Goal: Understand process/instructions: Learn how to perform a task or action

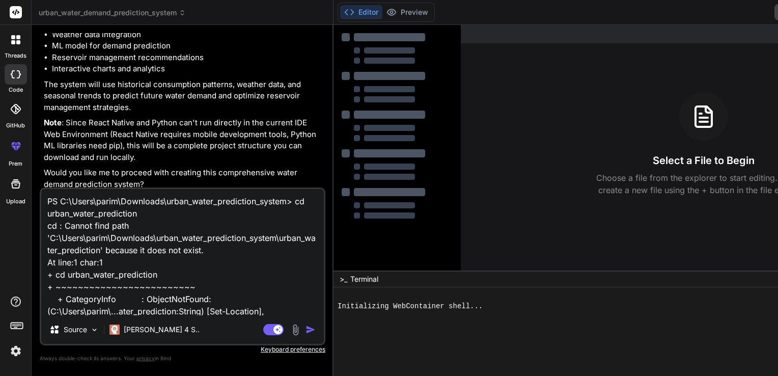
type textarea "x"
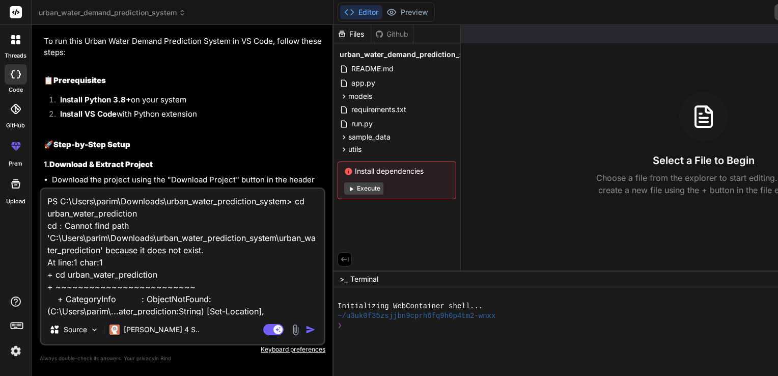
scroll to position [1389, 0]
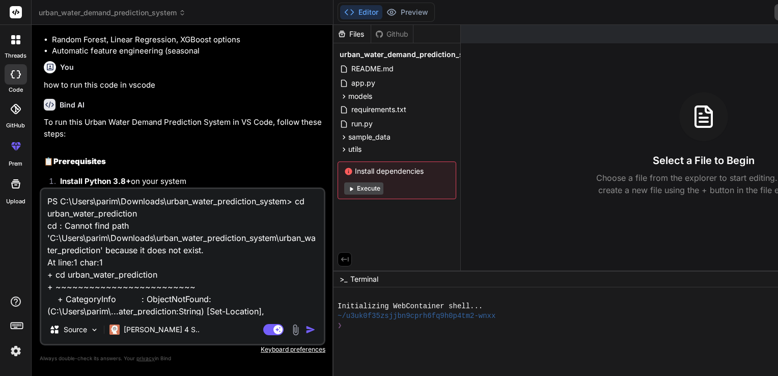
click at [45, 200] on textarea "PS C:\Users\parim\Downloads\urban_water_prediction_system> cd urban_water_predi…" at bounding box center [182, 252] width 282 height 126
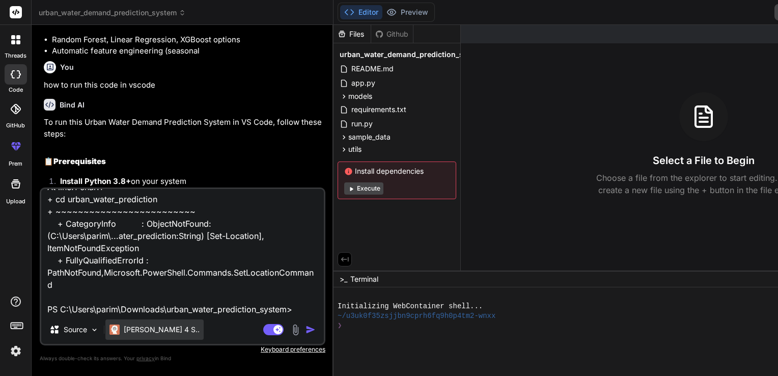
scroll to position [136, 0]
drag, startPoint x: 45, startPoint y: 200, endPoint x: 175, endPoint y: 305, distance: 167.5
click at [175, 305] on textarea "PS C:\Users\parim\Downloads\urban_water_prediction_system> cd urban_water_predi…" at bounding box center [182, 252] width 282 height 126
type textarea "x"
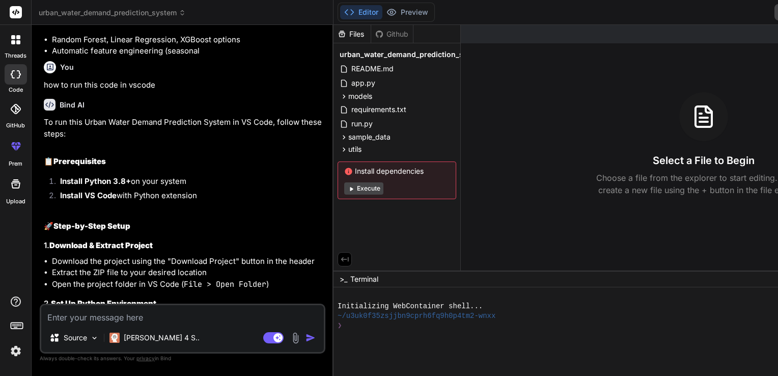
scroll to position [0, 0]
type textarea "h"
type textarea "x"
type textarea "ho"
type textarea "x"
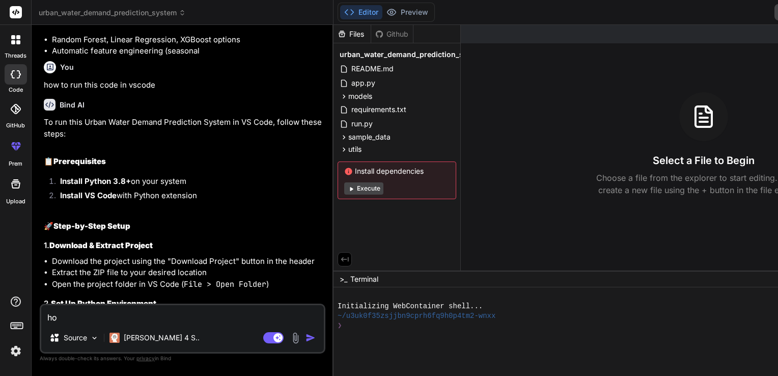
type textarea "how"
type textarea "x"
type textarea "how"
type textarea "x"
type textarea "how t"
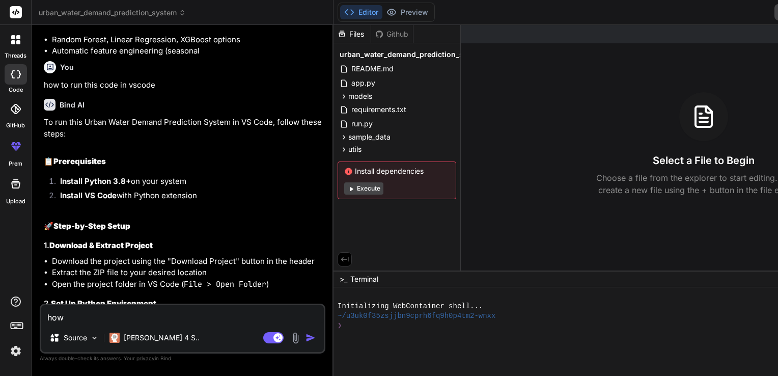
type textarea "x"
type textarea "how to"
type textarea "x"
type textarea "how to"
type textarea "x"
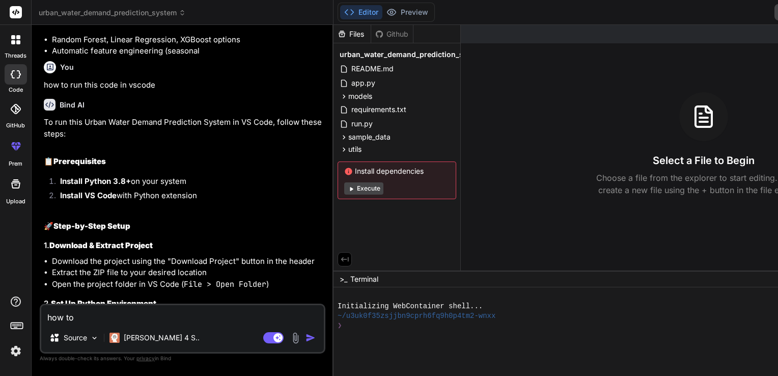
type textarea "how to r"
type textarea "x"
type textarea "how to ru"
type textarea "x"
type textarea "how to run"
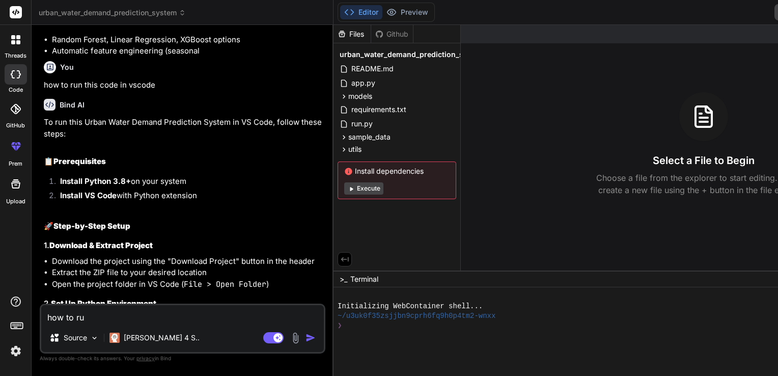
type textarea "x"
type textarea "how to run"
type textarea "x"
type textarea "how to run t"
type textarea "x"
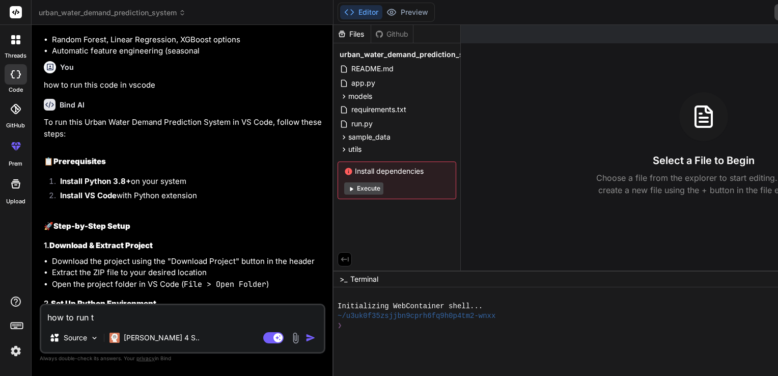
type textarea "how to run th"
type textarea "x"
type textarea "how to run thi"
type textarea "x"
type textarea "how to run this"
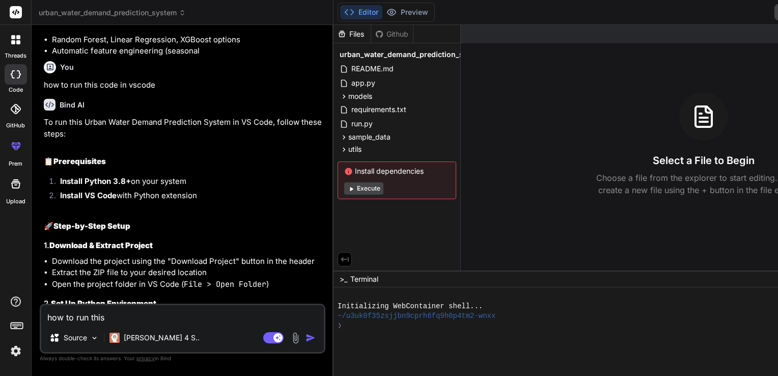
type textarea "x"
type textarea "how to run this"
type textarea "x"
type textarea "how to run this p"
type textarea "x"
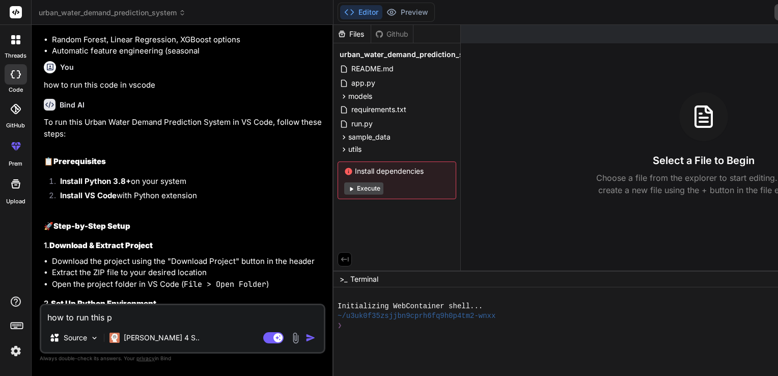
type textarea "how to run this pr"
type textarea "x"
type textarea "how to run this pro"
type textarea "x"
type textarea "how to run this proj"
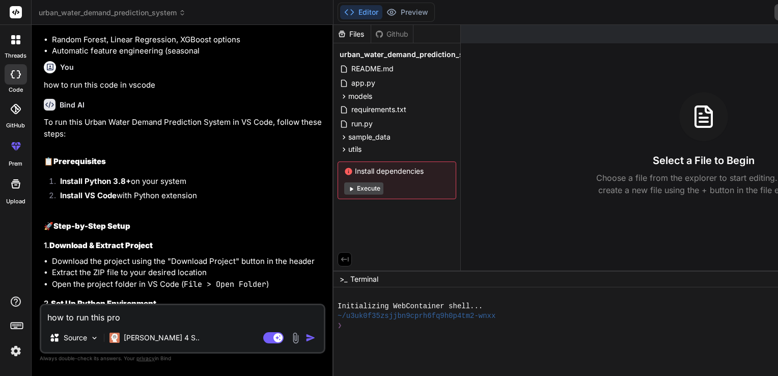
type textarea "x"
type textarea "how to run this proje"
type textarea "x"
type textarea "how to run this projec"
type textarea "x"
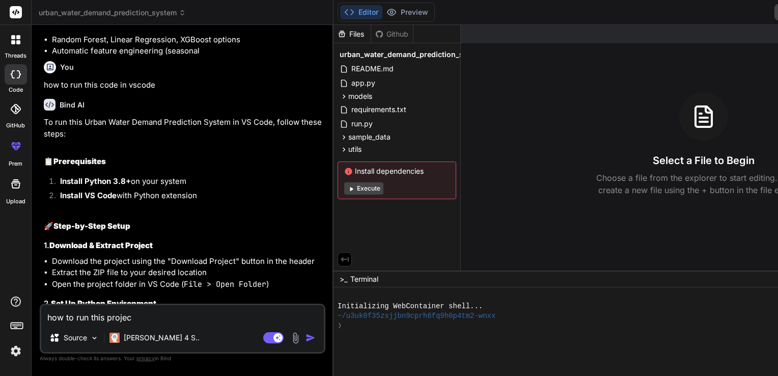
type textarea "how to run this project"
type textarea "x"
type textarea "how to run this project"
type textarea "x"
type textarea "how to run this project a"
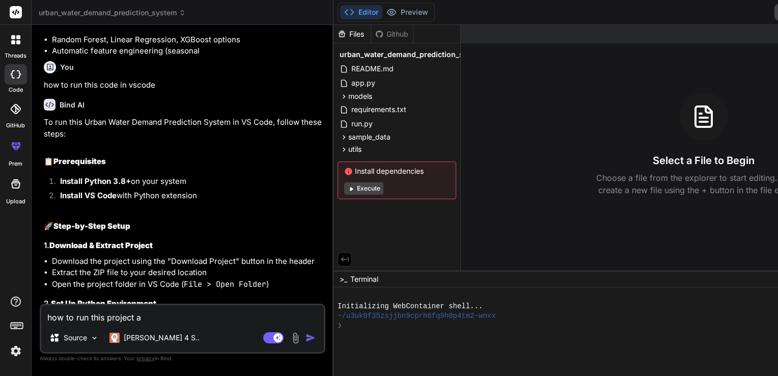
type textarea "x"
type textarea "how to run this project an"
type textarea "x"
type textarea "how to run this project and"
type textarea "x"
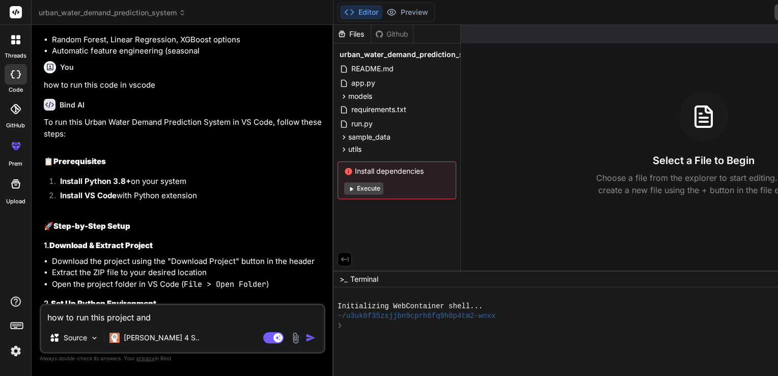
type textarea "how to run this project and"
type textarea "x"
type textarea "how to run this project and g"
type textarea "x"
type textarea "how to run this project and ge"
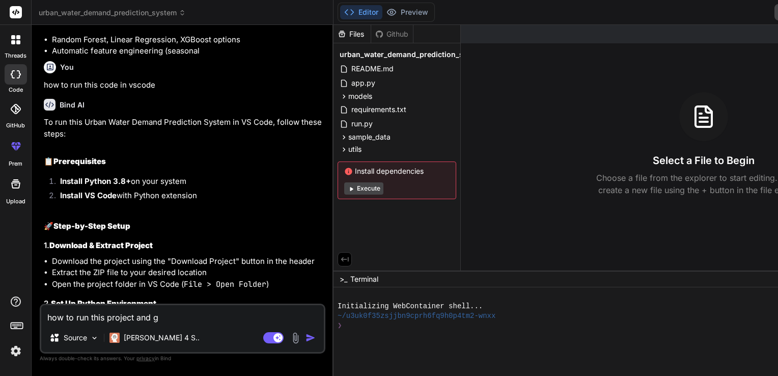
type textarea "x"
type textarea "how to run this project and get"
type textarea "x"
type textarea "how to run this project and get"
type textarea "x"
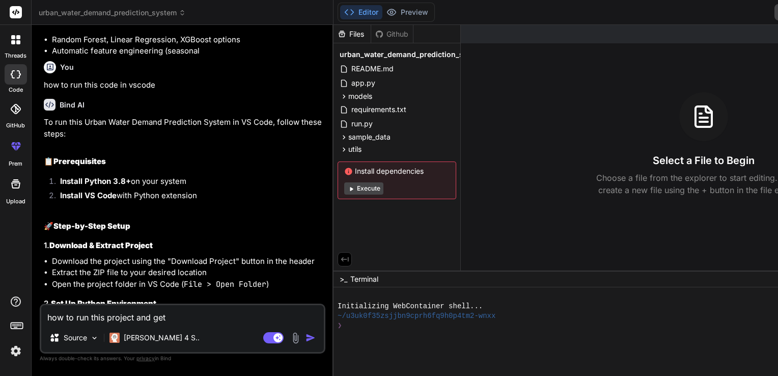
type textarea "how to run this project and get t"
type textarea "x"
type textarea "how to run this project and get th"
type textarea "x"
type textarea "how to run this project and get the"
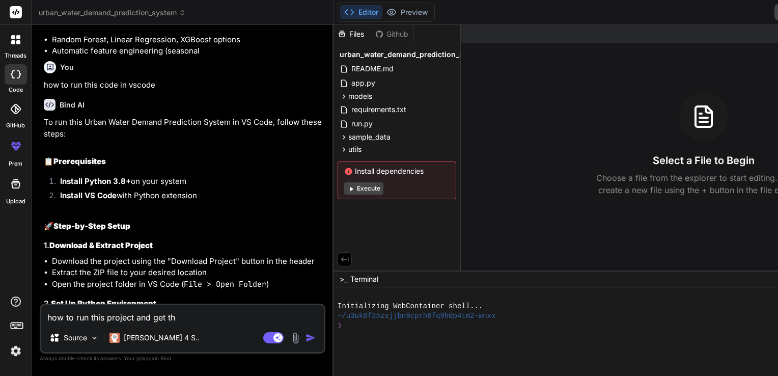
type textarea "x"
type textarea "how to run this project and get the"
type textarea "x"
type textarea "how to run this project and get the o"
type textarea "x"
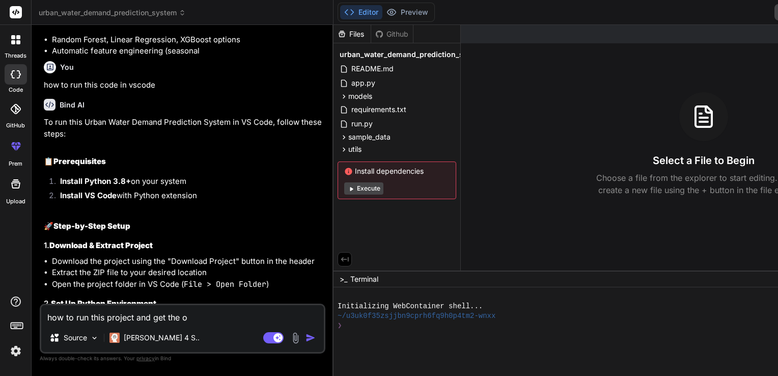
type textarea "how to run this project and get the ou"
type textarea "x"
type textarea "how to run this project and get the out"
type textarea "x"
type textarea "how to run this project and get the outp"
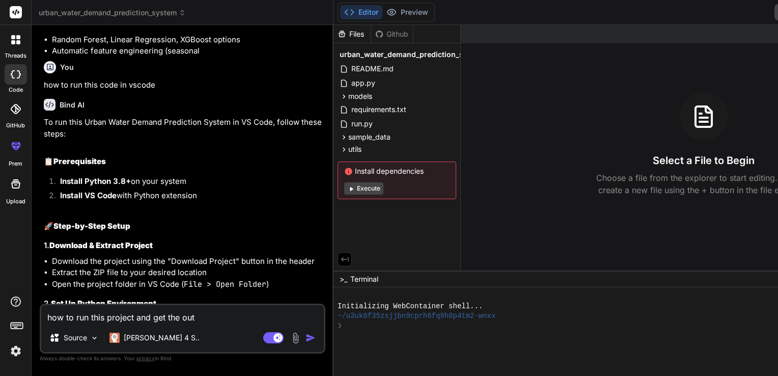
type textarea "x"
type textarea "how to run this project and get the outpu"
type textarea "x"
type textarea "how to run this project and get the output"
type textarea "x"
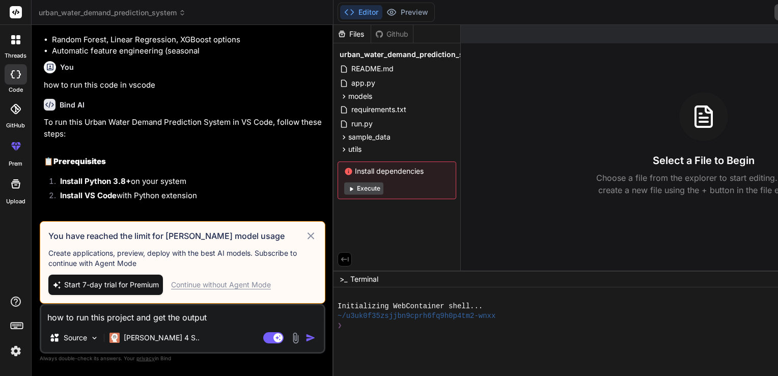
type textarea "how to run this project and get the output"
click at [181, 282] on div "Continue without Agent Mode" at bounding box center [221, 284] width 100 height 10
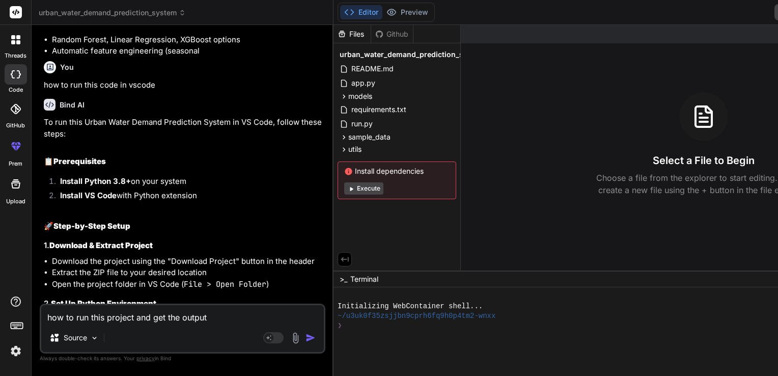
click at [305, 335] on img "button" at bounding box center [310, 337] width 10 height 10
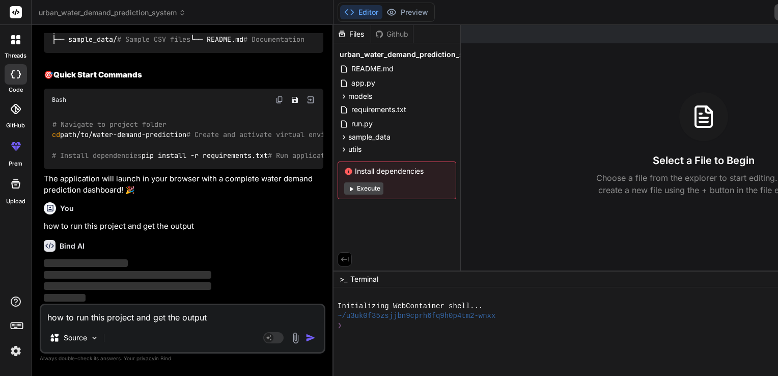
scroll to position [3261, 0]
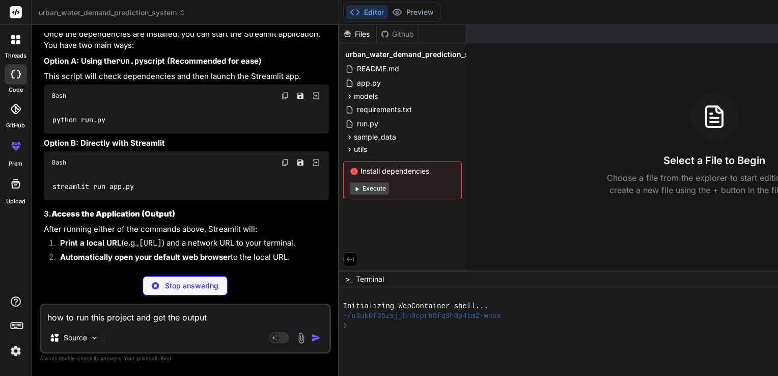
type textarea "x"
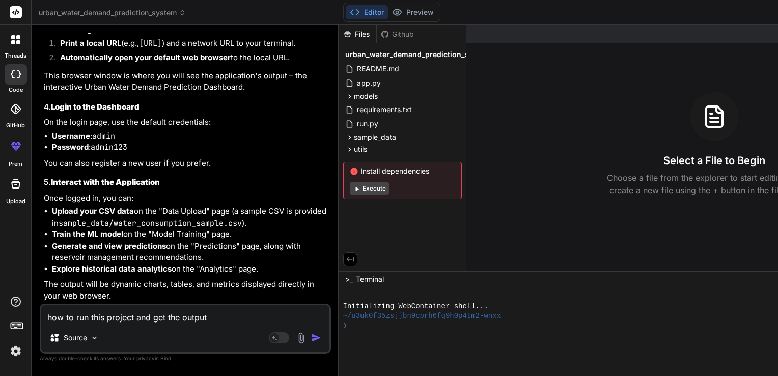
scroll to position [3464, 0]
drag, startPoint x: 51, startPoint y: 221, endPoint x: 255, endPoint y: 230, distance: 203.8
copy code "cd path/to/your/urban-water-demand-prediction-system"
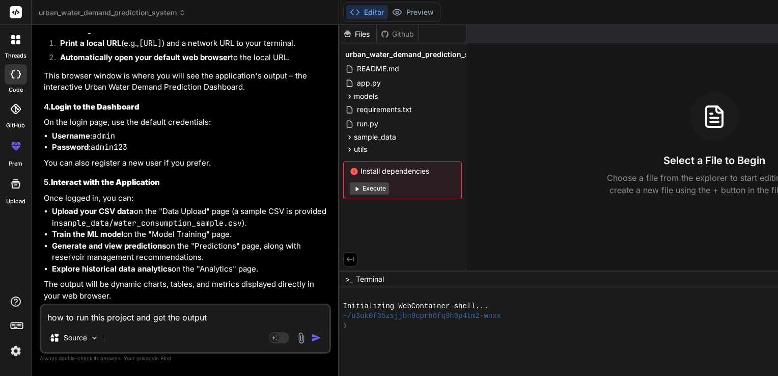
drag, startPoint x: 52, startPoint y: 219, endPoint x: 128, endPoint y: 220, distance: 76.4
copy code "python run.py"
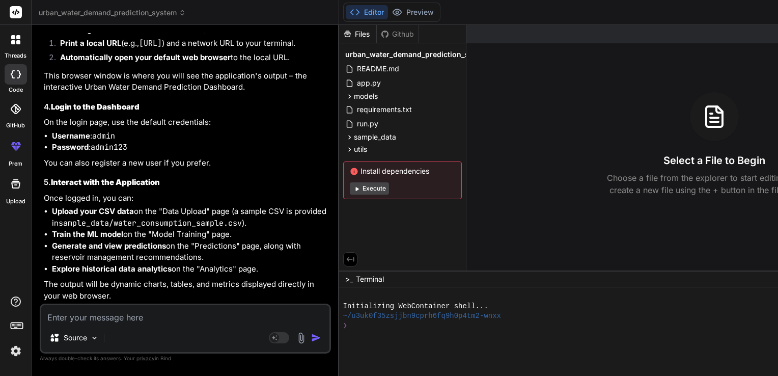
click at [158, 309] on textarea at bounding box center [185, 314] width 288 height 18
paste textarea "Microsoft Windows [Version 10.0.26100.5074] (c) Microsoft Corporation. All righ…"
type textarea "Microsoft Windows [Version 10.0.26100.5074] (c) Microsoft Corporation. All righ…"
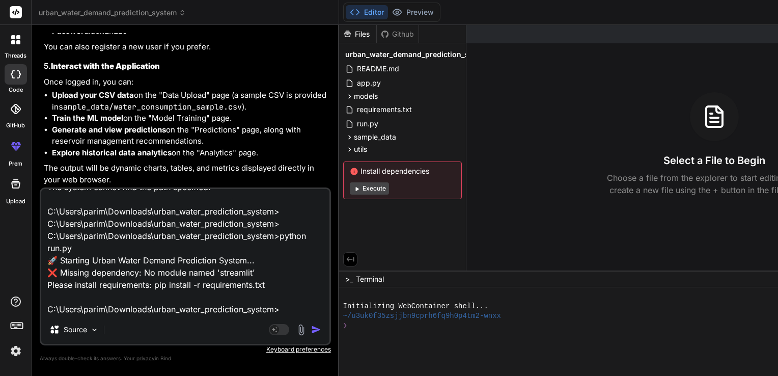
type textarea "x"
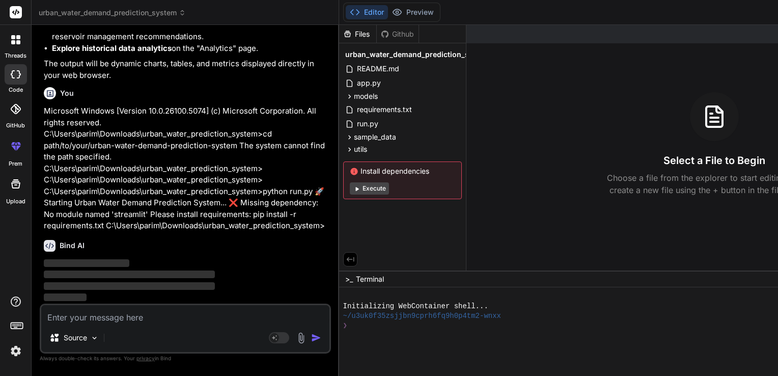
scroll to position [4301, 0]
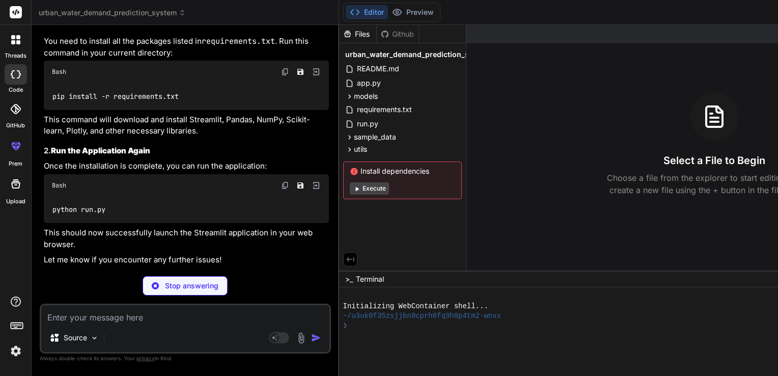
type textarea "x"
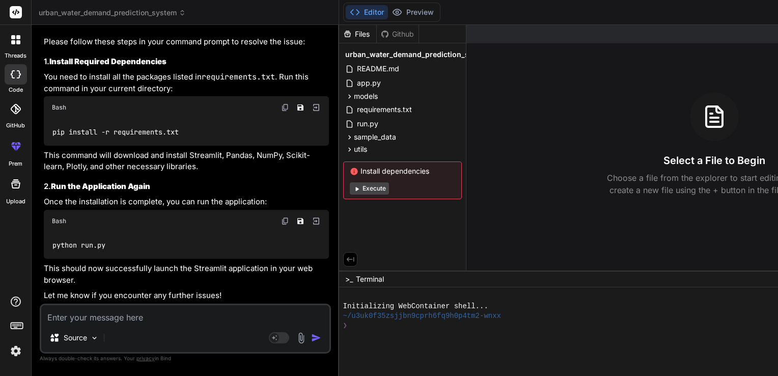
scroll to position [4517, 0]
click at [52, 137] on code "pip install -r requirements.txt" at bounding box center [116, 132] width 128 height 11
click at [97, 145] on div "pip install -r requirements.txt" at bounding box center [186, 132] width 285 height 26
click at [51, 145] on div "pip install -r requirements.txt" at bounding box center [186, 132] width 285 height 26
drag, startPoint x: 51, startPoint y: 227, endPoint x: 239, endPoint y: 237, distance: 188.6
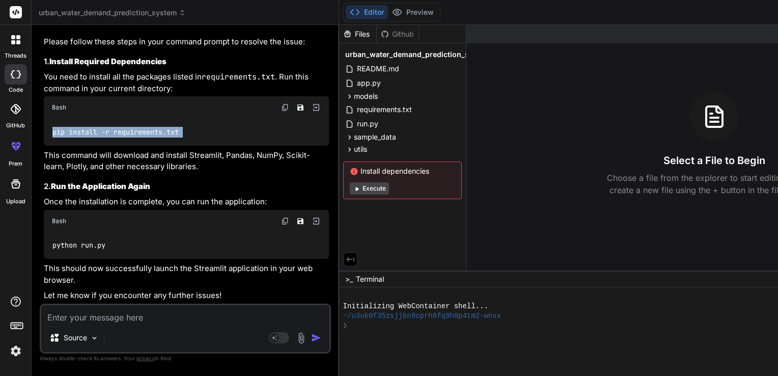
click at [239, 145] on div "pip install -r requirements.txt" at bounding box center [186, 132] width 285 height 26
copy div "pip install -r requirements.txt"
click at [69, 321] on textarea at bounding box center [185, 314] width 288 height 18
paste textarea "ERROR: Exception: Traceback (most recent call last): File "C:\Users\parim\AppDa…"
type textarea "ERROR: Exception: Traceback (most recent call last): File "C:\Users\parim\AppDa…"
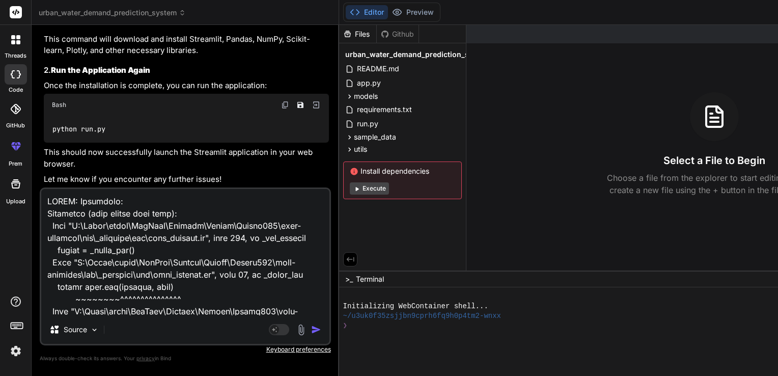
scroll to position [2847, 0]
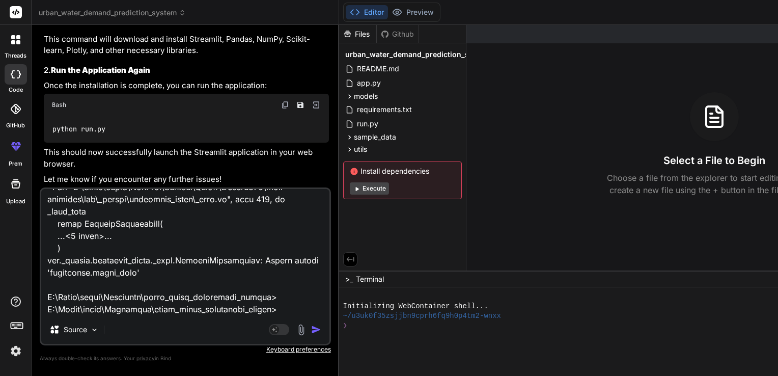
type textarea "x"
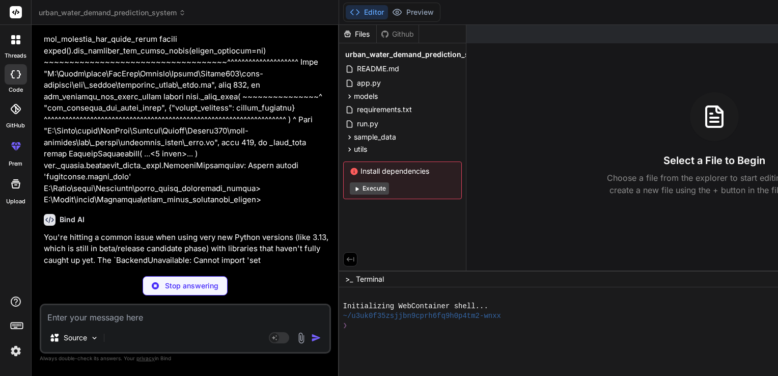
scroll to position [6216, 0]
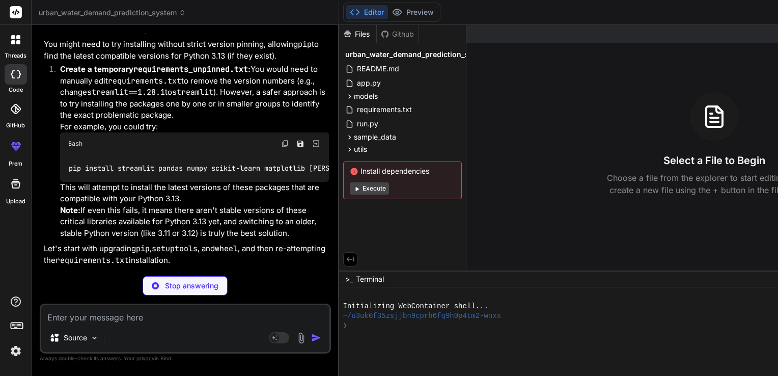
type textarea "x"
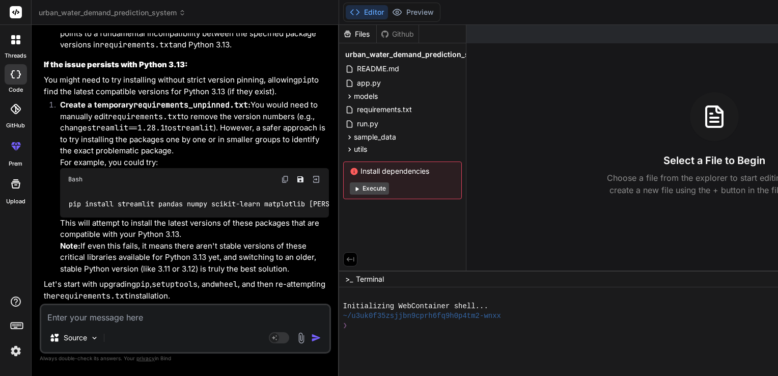
scroll to position [0, 26]
drag, startPoint x: 69, startPoint y: 158, endPoint x: 259, endPoint y: 155, distance: 189.9
copy code "python -m pip install --upgrade pip setuptools wheel"
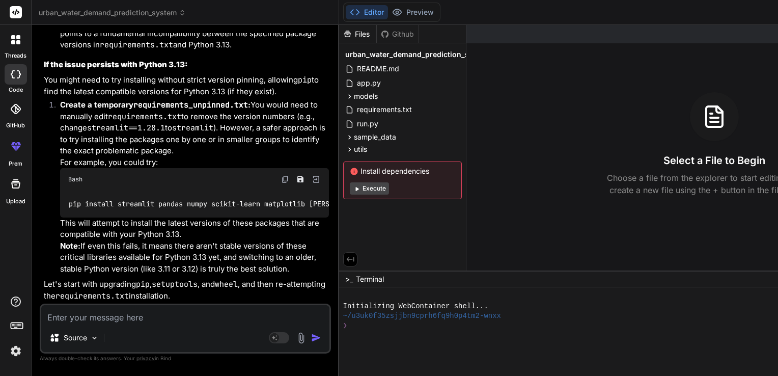
drag, startPoint x: 71, startPoint y: 216, endPoint x: 212, endPoint y: 232, distance: 141.9
drag, startPoint x: 69, startPoint y: 218, endPoint x: 212, endPoint y: 230, distance: 143.5
click at [212, 16] on div "pip install -r requirements.txt" at bounding box center [194, 3] width 269 height 26
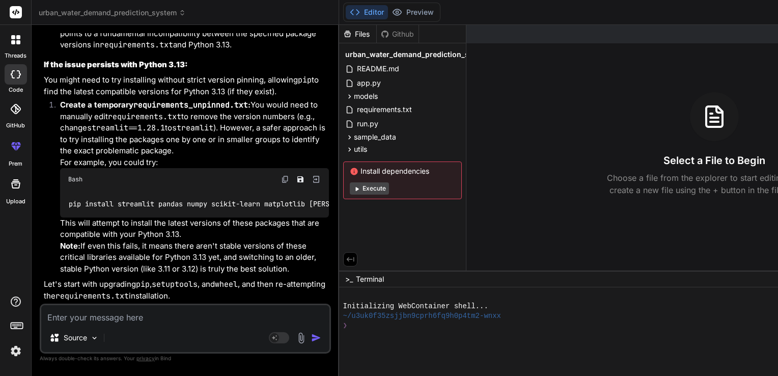
copy code "pip install -r requirements.txt"
click at [131, 317] on textarea at bounding box center [185, 314] width 288 height 18
paste textarea "ERROR: Exception: Traceback (most recent call last): File "C:\Users\parim\AppDa…"
type textarea "ERROR: Exception: Traceback (most recent call last): File "C:\Users\parim\AppDa…"
type textarea "x"
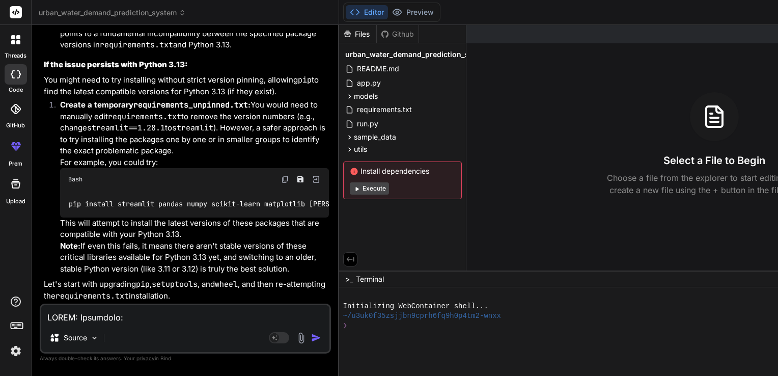
scroll to position [2786, 0]
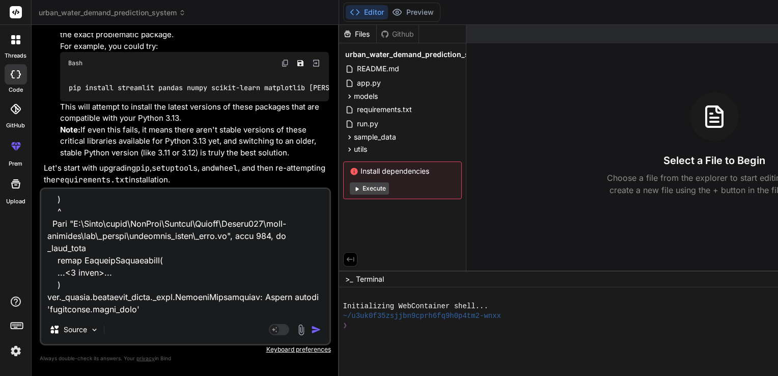
type textarea "ERROR: Exception: Traceback (most recent call last): File "C:\Users\parim\AppDa…"
type textarea "x"
type textarea "ERROR: Exception: Traceback (most recent call last): File "C:\Users\parim\AppDa…"
type textarea "x"
type textarea "ERROR: Exception: Traceback (most recent call last): File "C:\Users\parim\AppDa…"
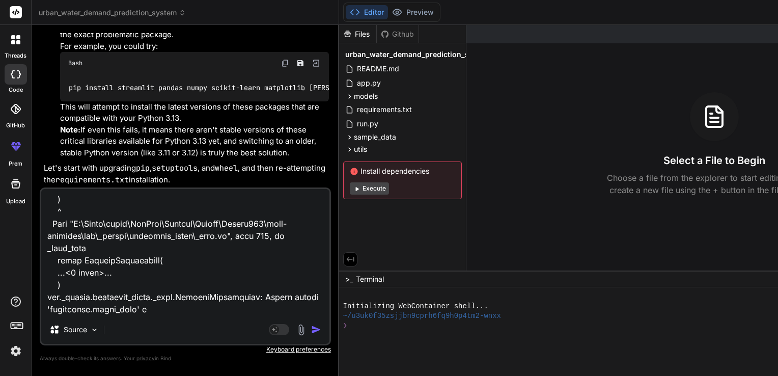
type textarea "x"
type textarea "ERROR: Exception: Traceback (most recent call last): File "C:\Users\parim\AppDa…"
type textarea "x"
type textarea "ERROR: Exception: Traceback (most recent call last): File "C:\Users\parim\AppDa…"
type textarea "x"
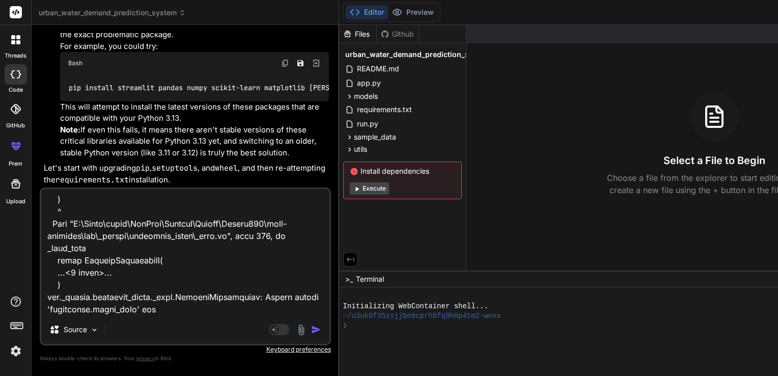
type textarea "ERROR: Exception: Traceback (most recent call last): File "C:\Users\parim\AppDa…"
type textarea "x"
type textarea "ERROR: Exception: Traceback (most recent call last): File "C:\Users\parim\AppDa…"
type textarea "x"
type textarea "ERROR: Exception: Traceback (most recent call last): File "C:\Users\parim\AppDa…"
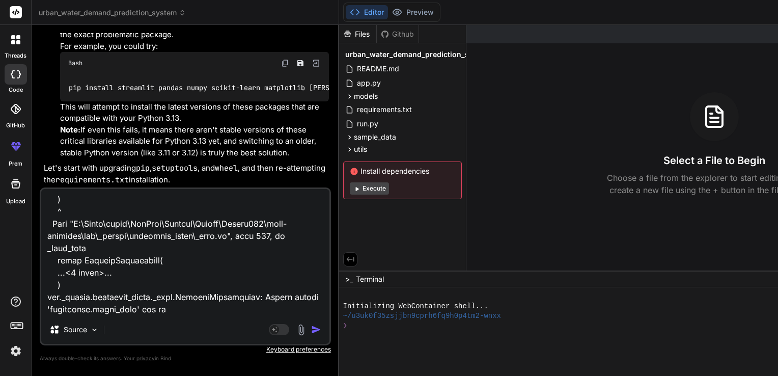
type textarea "x"
type textarea "ERROR: Exception: Traceback (most recent call last): File "C:\Users\parim\AppDa…"
type textarea "x"
type textarea "ERROR: Exception: Traceback (most recent call last): File "C:\Users\parim\AppDa…"
type textarea "x"
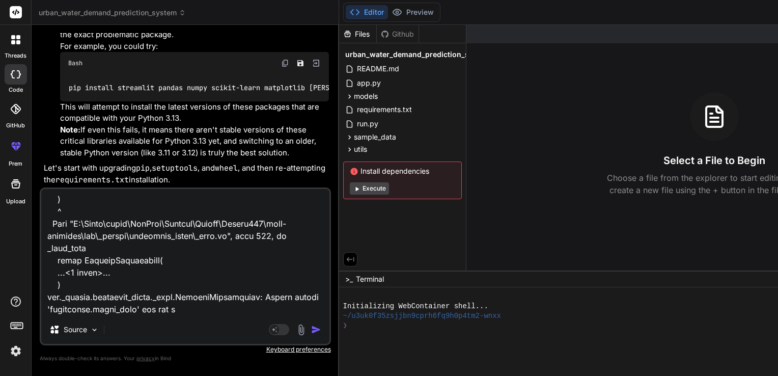
type textarea "ERROR: Exception: Traceback (most recent call last): File "C:\Users\parim\AppDa…"
type textarea "x"
type textarea "ERROR: Exception: Traceback (most recent call last): File "C:\Users\parim\AppDa…"
type textarea "x"
type textarea "ERROR: Exception: Traceback (most recent call last): File "C:\Users\parim\AppDa…"
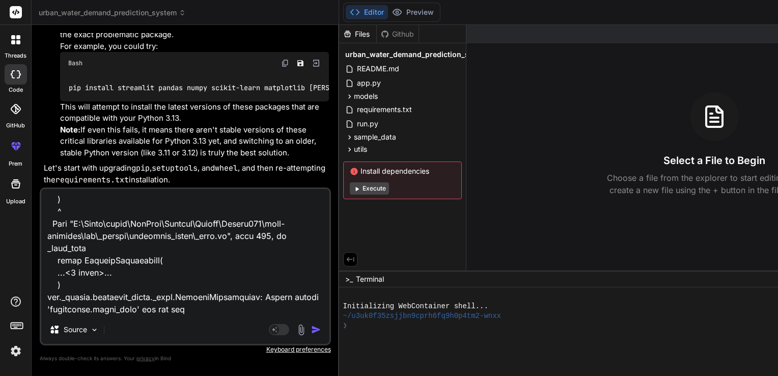
type textarea "x"
type textarea "ERROR: Exception: Traceback (most recent call last): File "C:\Users\parim\AppDa…"
type textarea "x"
type textarea "ERROR: Exception: Traceback (most recent call last): File "C:\Users\parim\AppDa…"
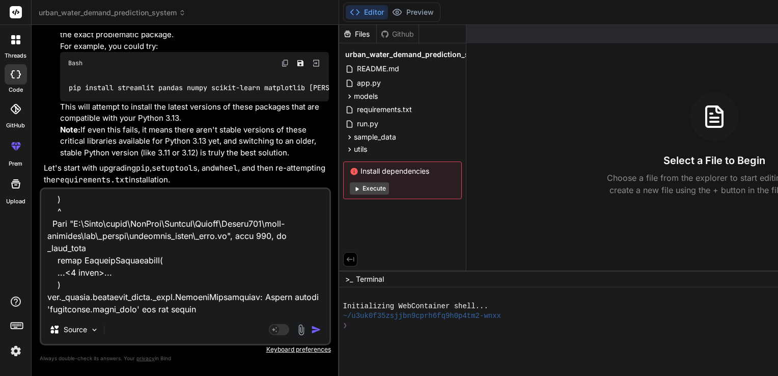
type textarea "x"
type textarea "ERROR: Exception: Traceback (most recent call last): File "C:\Users\parim\AppDa…"
type textarea "x"
type textarea "ERROR: Exception: Traceback (most recent call last): File "C:\Users\parim\AppDa…"
type textarea "x"
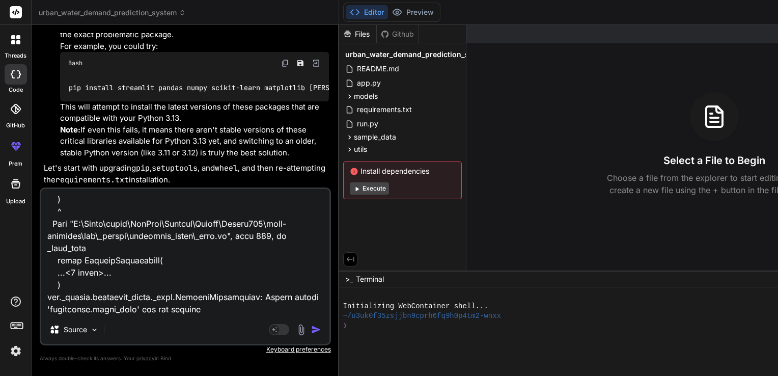
type textarea "ERROR: Exception: Traceback (most recent call last): File "C:\Users\parim\AppDa…"
type textarea "x"
type textarea "ERROR: Exception: Traceback (most recent call last): File "C:\Users\parim\AppDa…"
type textarea "x"
type textarea "ERROR: Exception: Traceback (most recent call last): File "C:\Users\parim\AppDa…"
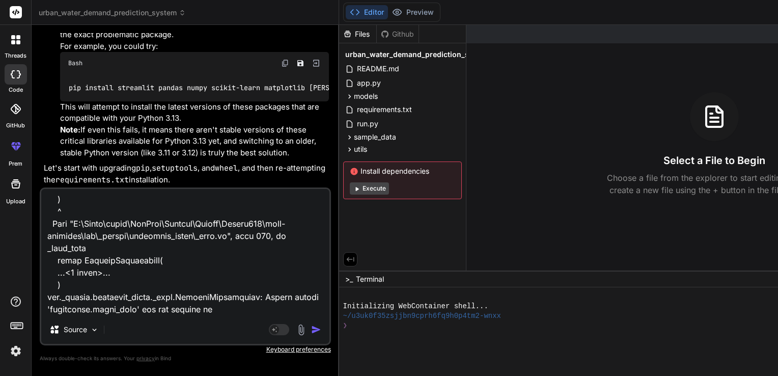
type textarea "x"
type textarea "ERROR: Exception: Traceback (most recent call last): File "C:\Users\parim\AppDa…"
type textarea "x"
type textarea "ERROR: Exception: Traceback (most recent call last): File "C:\Users\parim\AppDa…"
type textarea "x"
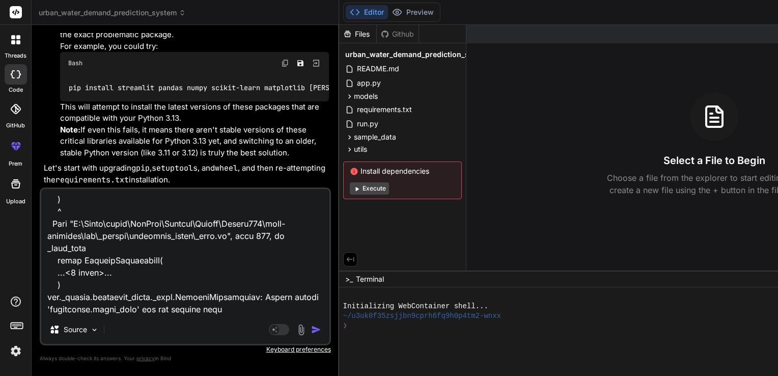
type textarea "ERROR: Exception: Traceback (most recent call last): File "C:\Users\parim\AppDa…"
type textarea "x"
type textarea "ERROR: Exception: Traceback (most recent call last): File "C:\Users\parim\AppDa…"
type textarea "x"
type textarea "ERROR: Exception: Traceback (most recent call last): File "C:\Users\parim\AppDa…"
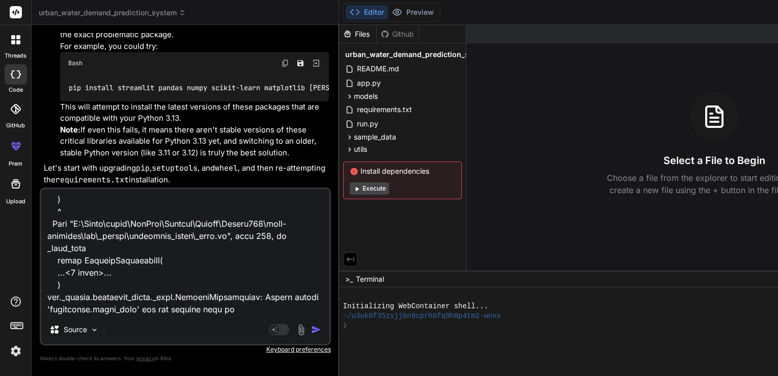
type textarea "x"
type textarea "ERROR: Exception: Traceback (most recent call last): File "C:\Users\parim\AppDa…"
type textarea "x"
type textarea "ERROR: Exception: Traceback (most recent call last): File "C:\Users\parim\AppDa…"
type textarea "x"
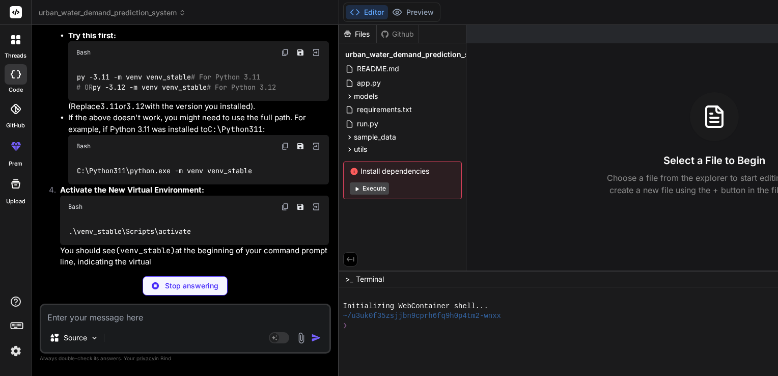
scroll to position [9009, 0]
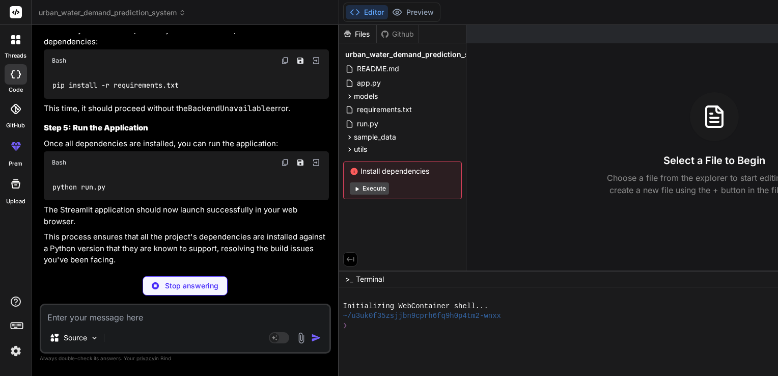
type textarea "x"
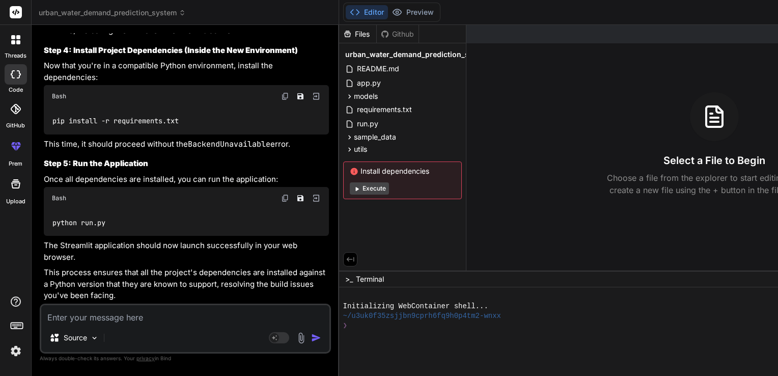
drag, startPoint x: 52, startPoint y: 186, endPoint x: 138, endPoint y: 195, distance: 87.0
copy code "python --version"
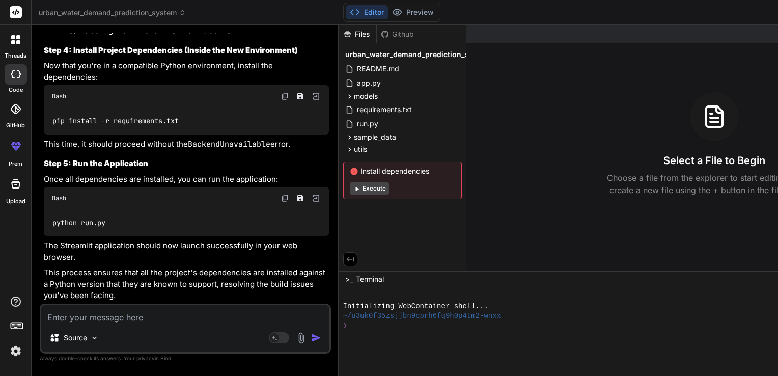
scroll to position [9132, 0]
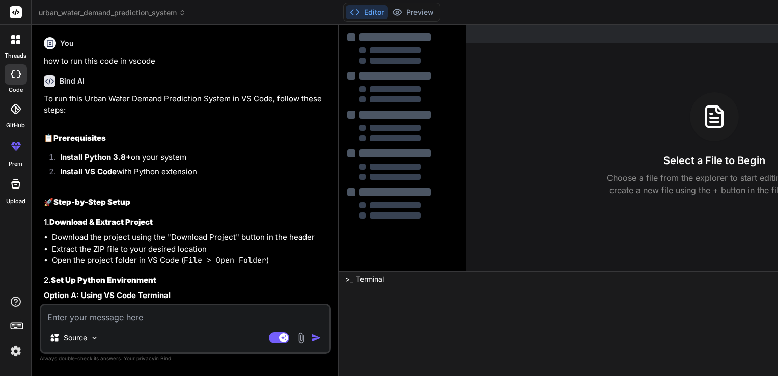
type textarea "x"
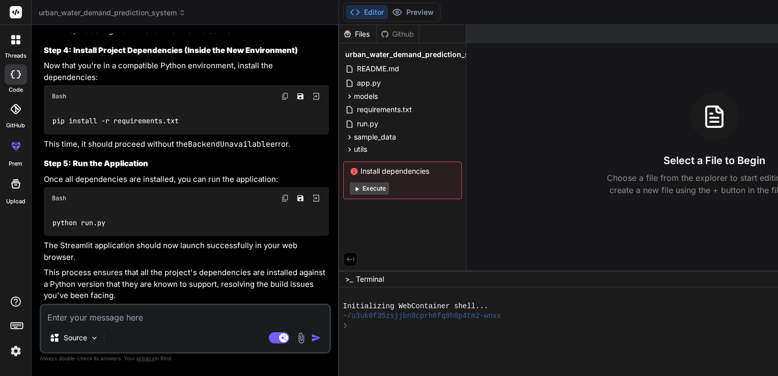
scroll to position [7664, 0]
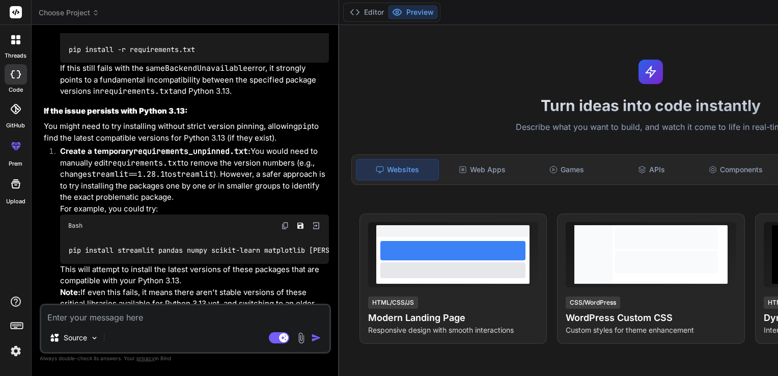
type textarea "x"
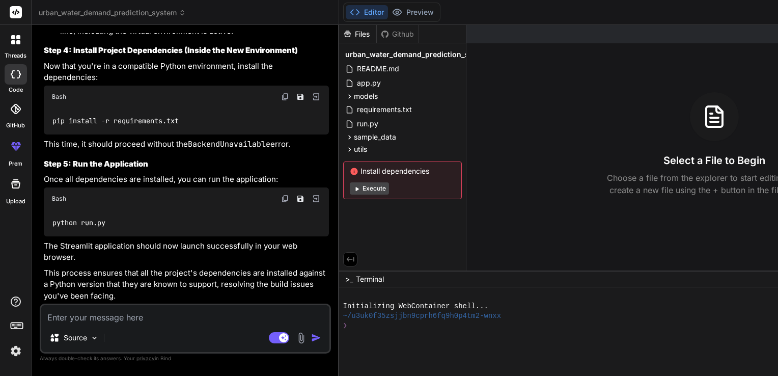
scroll to position [0, 47]
drag, startPoint x: 69, startPoint y: 199, endPoint x: 276, endPoint y: 196, distance: 206.7
click at [276, 196] on div "Bind AI Web Search Created with Pixso. Code Generator You how to run this code …" at bounding box center [185, 200] width 307 height 350
copy code "cd C:\Users\parim\Downloads\urban_water_prediction_system"
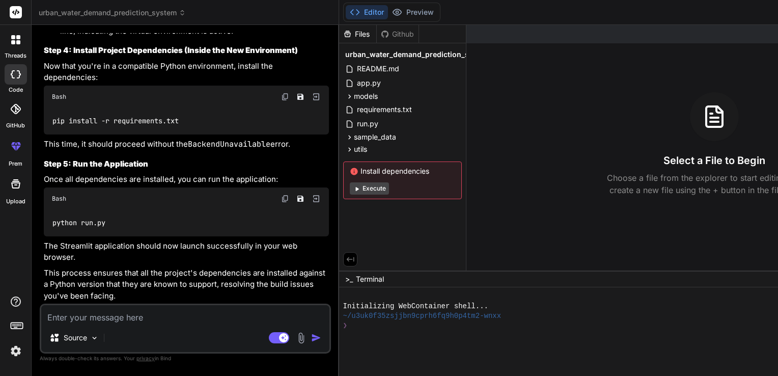
drag, startPoint x: 77, startPoint y: 243, endPoint x: 192, endPoint y: 245, distance: 115.1
drag, startPoint x: 77, startPoint y: 236, endPoint x: 259, endPoint y: 244, distance: 181.9
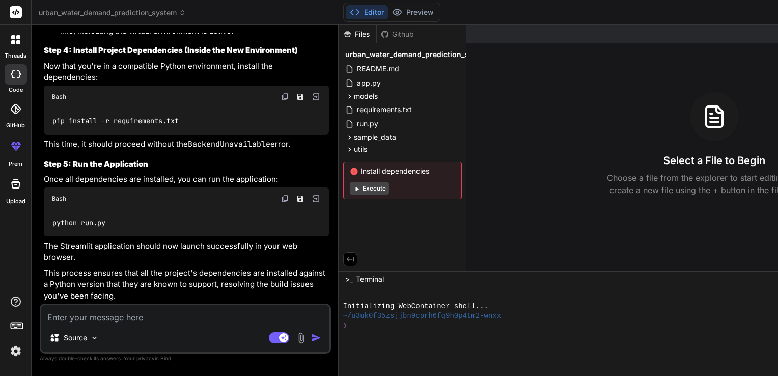
copy code "C:\Python311\python.exe -m venv venv_stable"
drag, startPoint x: 69, startPoint y: 210, endPoint x: 197, endPoint y: 211, distance: 128.3
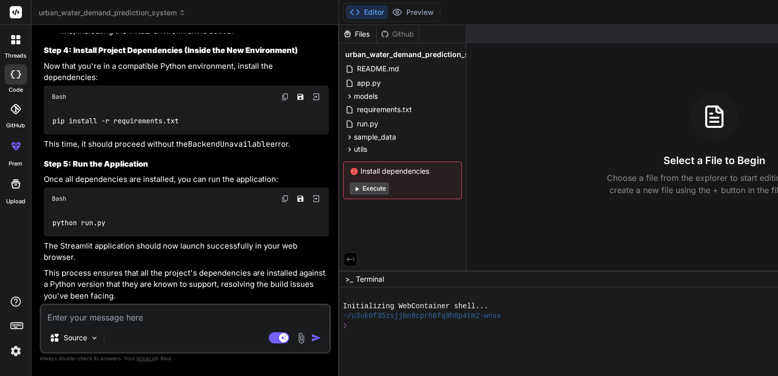
click at [197, 14] on div ".\venv_stable\Scripts\activate" at bounding box center [194, 0] width 269 height 26
drag, startPoint x: 53, startPoint y: 208, endPoint x: 191, endPoint y: 215, distance: 138.1
click at [191, 134] on div "pip install -r requirements.txt" at bounding box center [186, 121] width 285 height 26
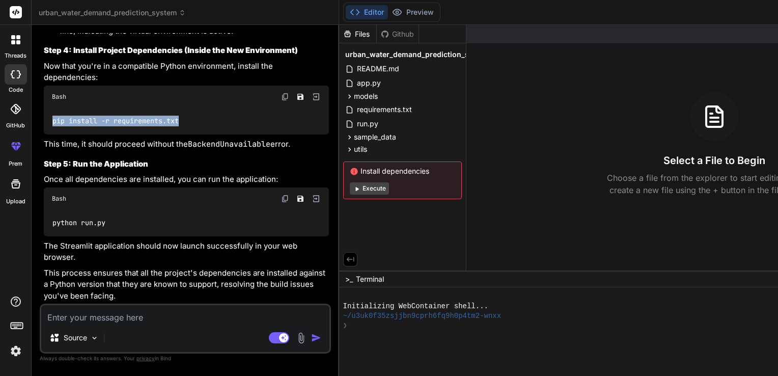
copy code "pip install -r requirements.txt"
click at [86, 315] on textarea at bounding box center [185, 314] width 288 height 18
paste textarea "ERROR: Exception: Traceback (most recent call last): File "C:\Users\parim\AppDa…"
type textarea "ERROR: Exception: Traceback (most recent call last): File "C:\Users\parim\AppDa…"
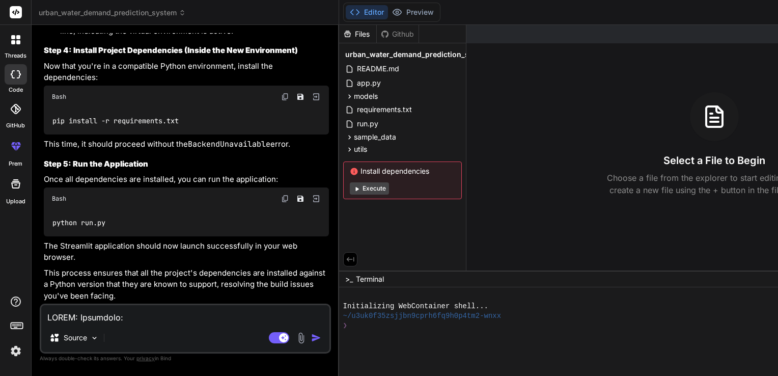
scroll to position [2786, 0]
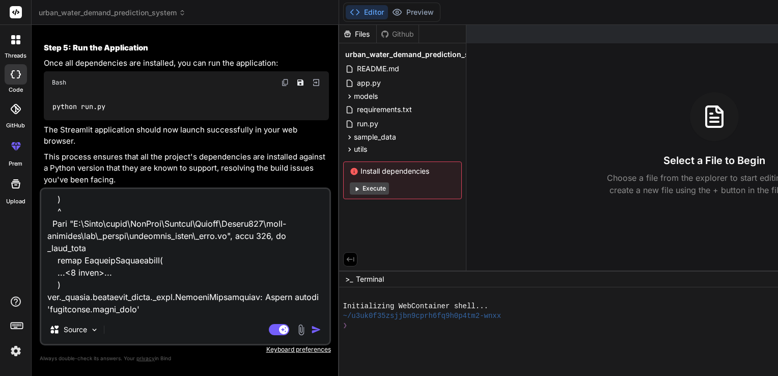
type textarea "x"
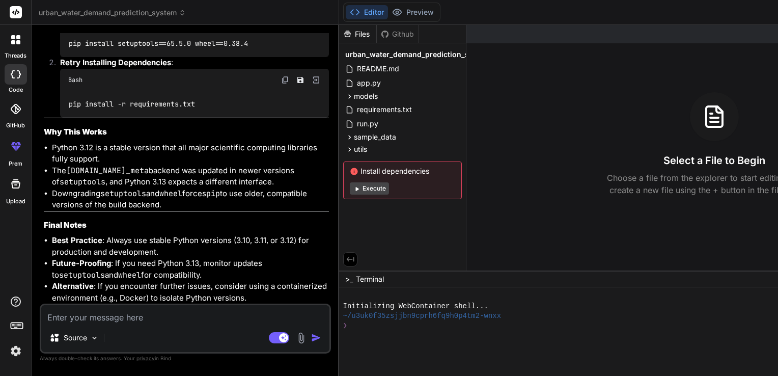
scroll to position [10213, 0]
type textarea "x"
drag, startPoint x: 76, startPoint y: 205, endPoint x: 162, endPoint y: 205, distance: 86.0
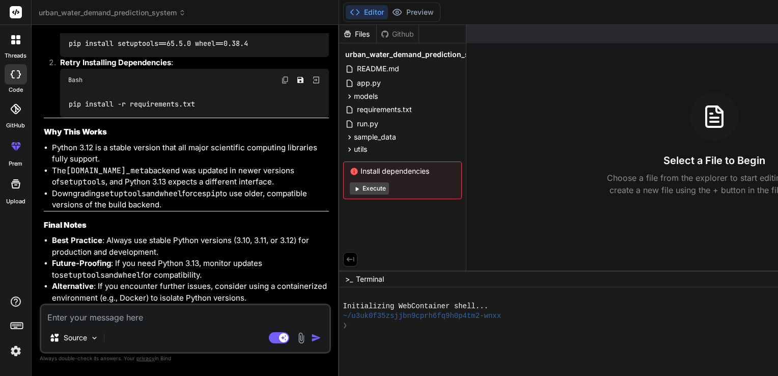
copy code "python --version"
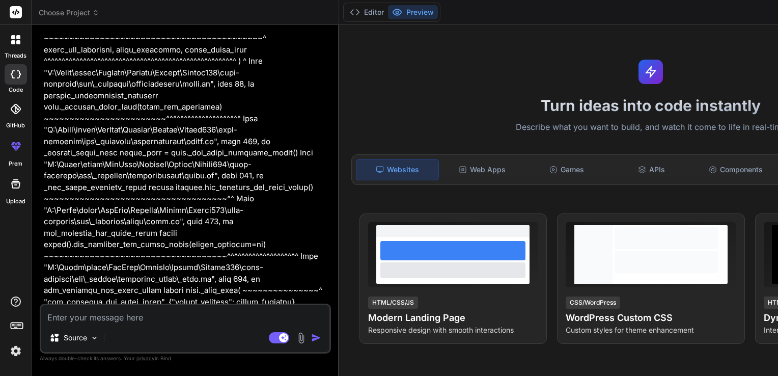
scroll to position [6752, 0]
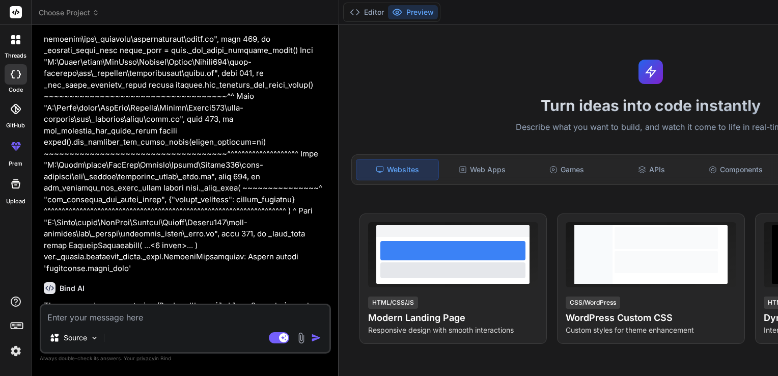
type textarea "x"
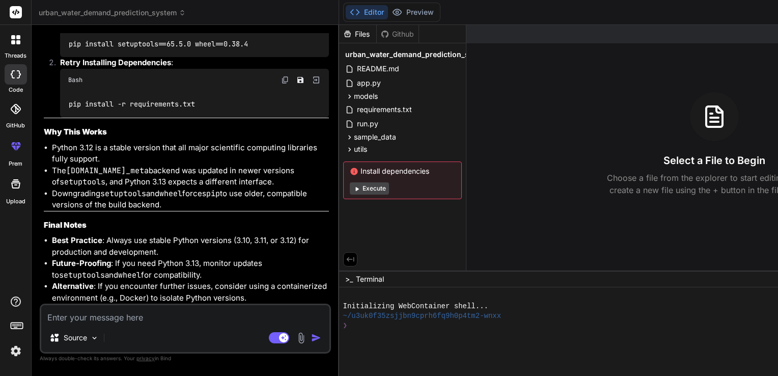
scroll to position [8394, 0]
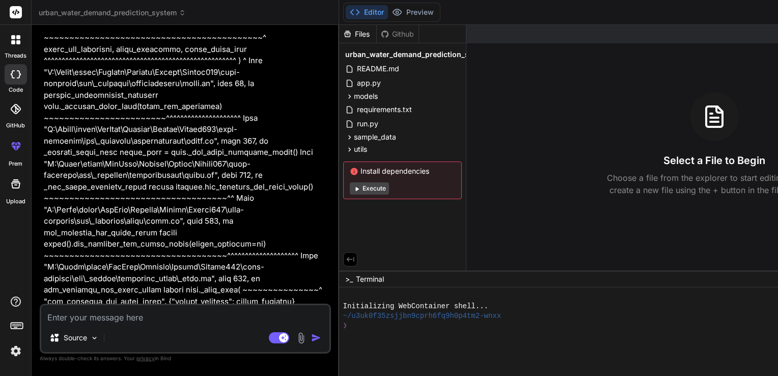
scroll to position [6752, 0]
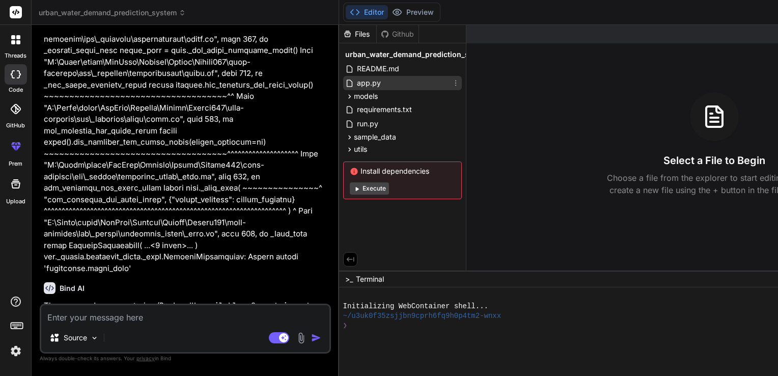
click at [343, 80] on div "app.py" at bounding box center [402, 83] width 119 height 14
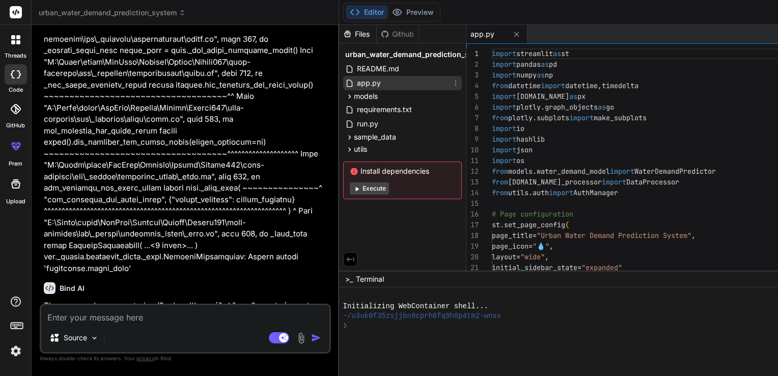
type textarea "x"
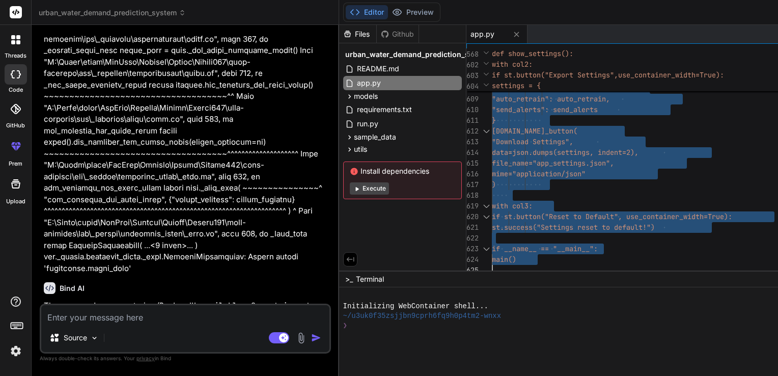
drag, startPoint x: 432, startPoint y: 52, endPoint x: 543, endPoint y: 342, distance: 310.3
click at [343, 131] on div "sample_data" at bounding box center [402, 137] width 119 height 12
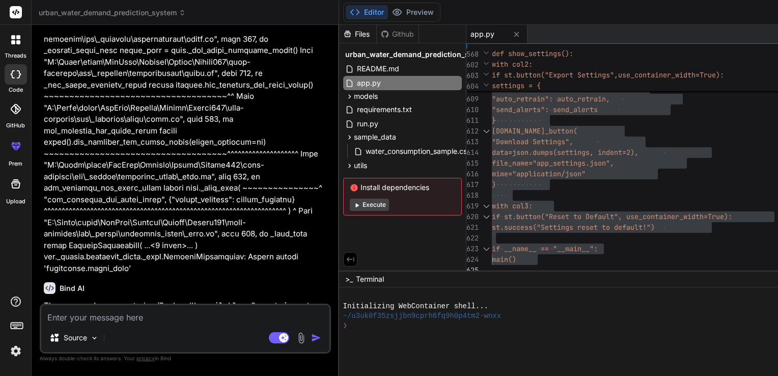
click at [343, 158] on div "water_consumption_sample.csv" at bounding box center [402, 151] width 119 height 16
click at [343, 165] on div "utils" at bounding box center [402, 165] width 119 height 12
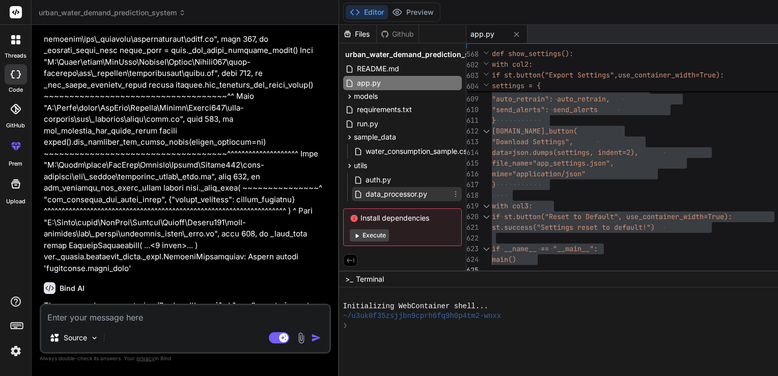
click at [364, 191] on span "data_processor.py" at bounding box center [396, 194] width 64 height 12
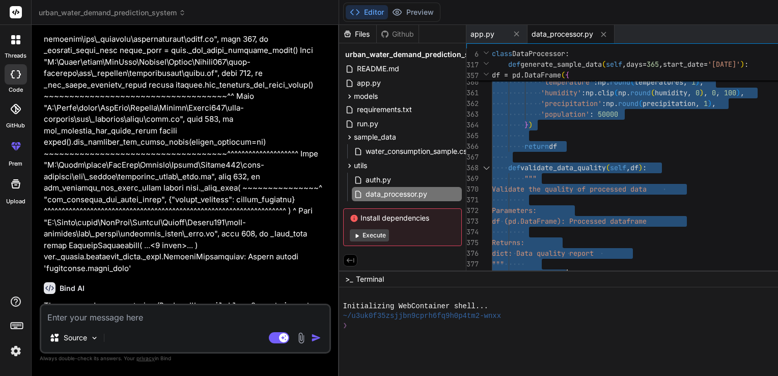
type textarea "import pandas as pd import numpy as np from datetime import datetime, timedelta…"
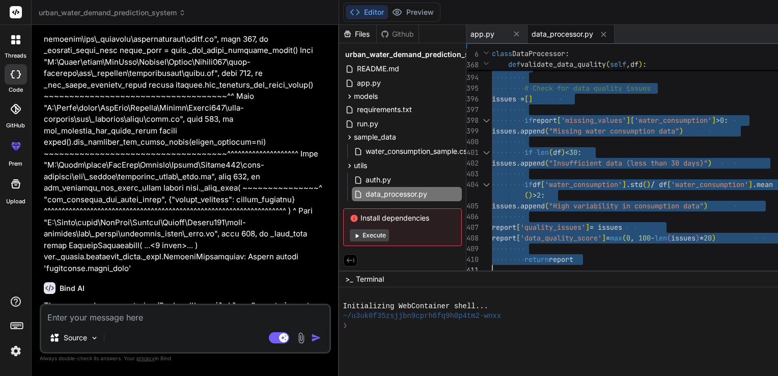
drag, startPoint x: 431, startPoint y: 54, endPoint x: 543, endPoint y: 332, distance: 299.6
